Goal: Task Accomplishment & Management: Manage account settings

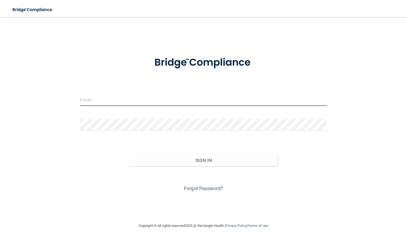
click at [136, 102] on input "email" at bounding box center [203, 100] width 247 height 12
type input "[EMAIL_ADDRESS][DOMAIN_NAME]"
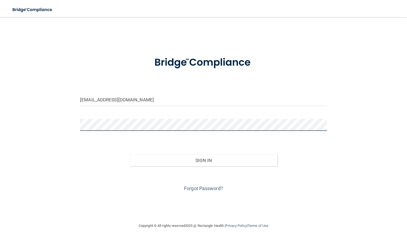
click at [130, 154] on button "Sign In" at bounding box center [204, 160] width 148 height 12
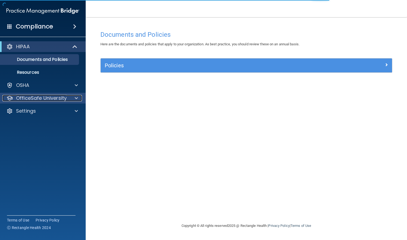
click at [77, 99] on span at bounding box center [76, 98] width 3 height 6
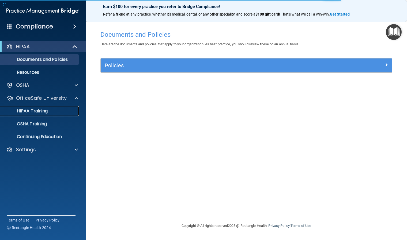
click at [41, 116] on link "HIPAA Training" at bounding box center [37, 111] width 84 height 11
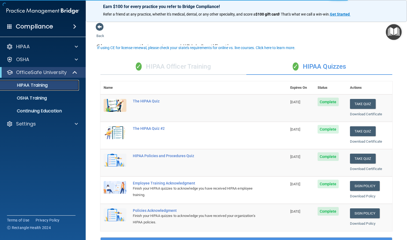
scroll to position [27, 0]
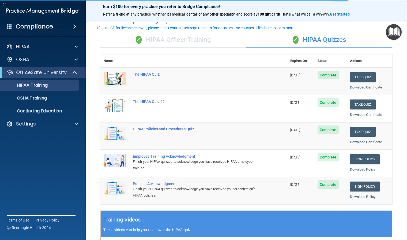
click at [182, 40] on div "✓ HIPAA Officer Training" at bounding box center [173, 40] width 146 height 16
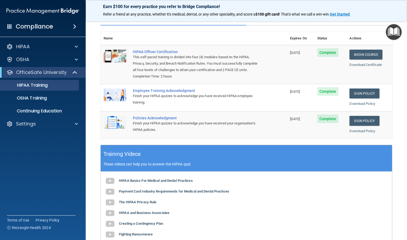
scroll to position [0, 0]
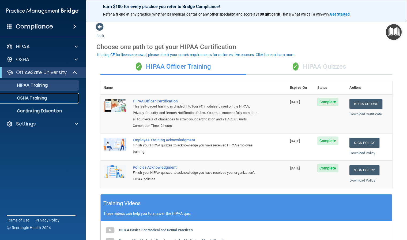
click at [52, 95] on div "OSHA Training" at bounding box center [39, 97] width 73 height 5
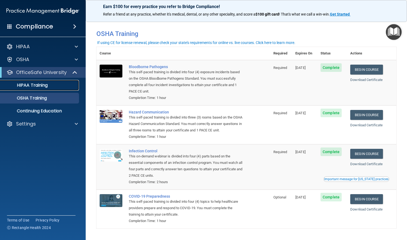
click at [35, 83] on p "HIPAA Training" at bounding box center [25, 85] width 44 height 5
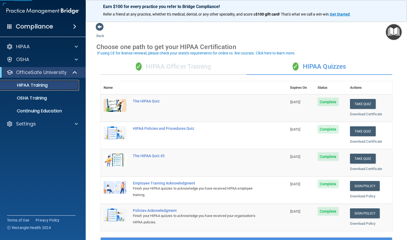
scroll to position [27, 0]
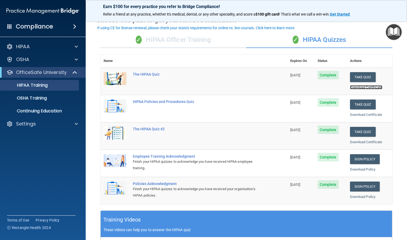
click at [369, 89] on link "Download Certificate" at bounding box center [366, 87] width 32 height 4
click at [200, 45] on div "✓ HIPAA Officer Training" at bounding box center [173, 40] width 146 height 16
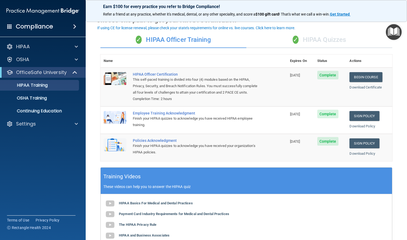
click at [293, 40] on span "✓" at bounding box center [296, 40] width 6 height 8
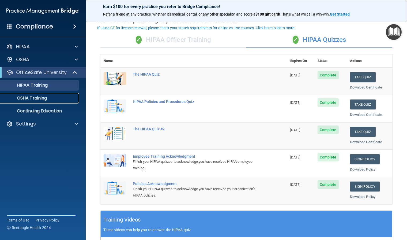
click at [43, 103] on link "OSHA Training" at bounding box center [37, 98] width 84 height 11
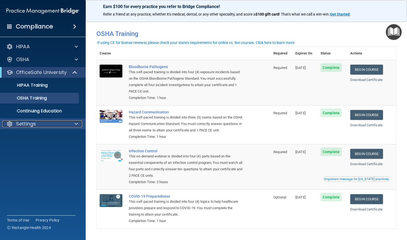
click at [53, 121] on div "Settings" at bounding box center [35, 124] width 66 height 6
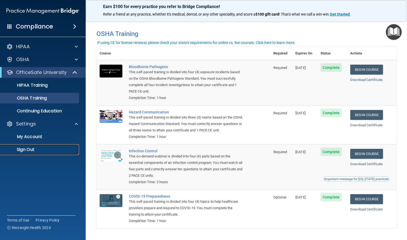
click at [51, 146] on link "Sign Out" at bounding box center [37, 149] width 84 height 11
